Goal: Task Accomplishment & Management: Use online tool/utility

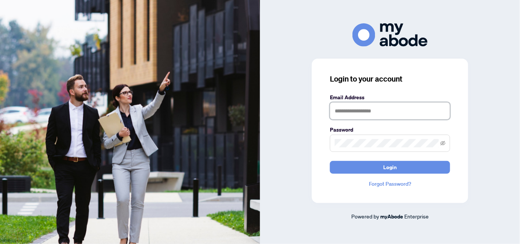
click at [348, 113] on input "text" at bounding box center [390, 110] width 120 height 17
type input "**********"
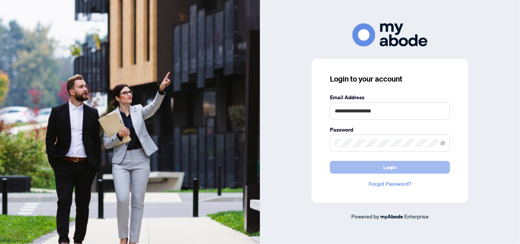
click at [383, 165] on button "Login" at bounding box center [390, 167] width 120 height 13
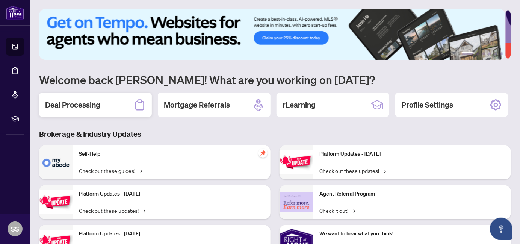
click at [86, 106] on h2 "Deal Processing" at bounding box center [72, 105] width 55 height 11
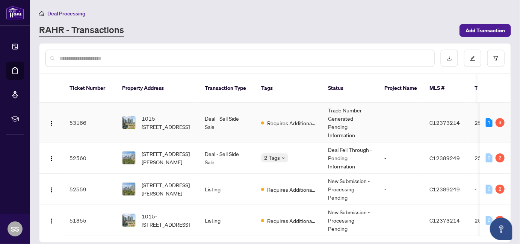
click at [226, 113] on td "Deal - Sell Side Sale" at bounding box center [227, 122] width 56 height 39
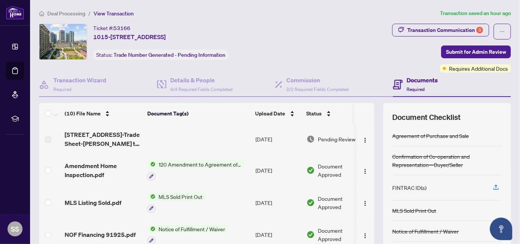
scroll to position [70, 0]
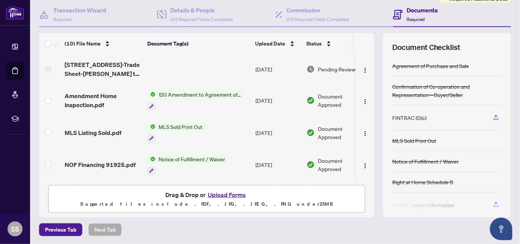
click at [232, 193] on button "Upload Forms" at bounding box center [226, 195] width 42 height 10
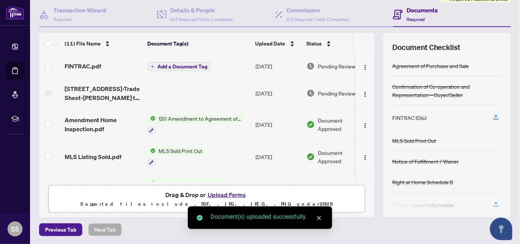
scroll to position [0, 19]
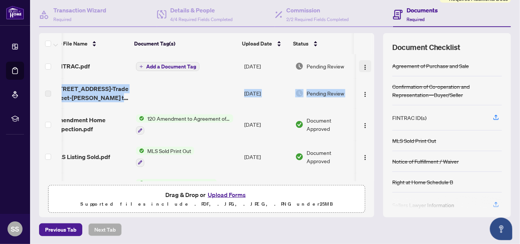
drag, startPoint x: 366, startPoint y: 81, endPoint x: 362, endPoint y: 66, distance: 15.8
click at [362, 66] on tbody "FINTRAC.pdf Add a Document Tag [DATE] Pending Review [STREET_ADDRESS]-Trade She…" at bounding box center [201, 222] width 346 height 336
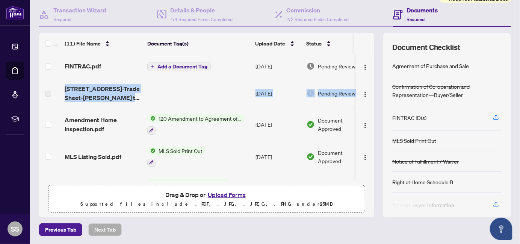
scroll to position [0, 0]
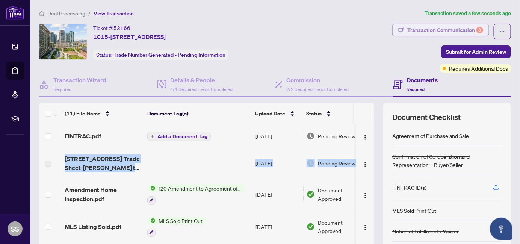
click at [450, 30] on div "Transaction Communication 3" at bounding box center [445, 30] width 76 height 12
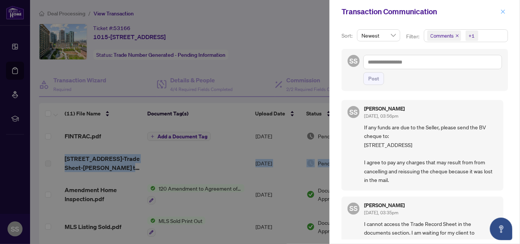
click at [502, 13] on icon "close" at bounding box center [502, 11] width 5 height 5
